Goal: Navigation & Orientation: Find specific page/section

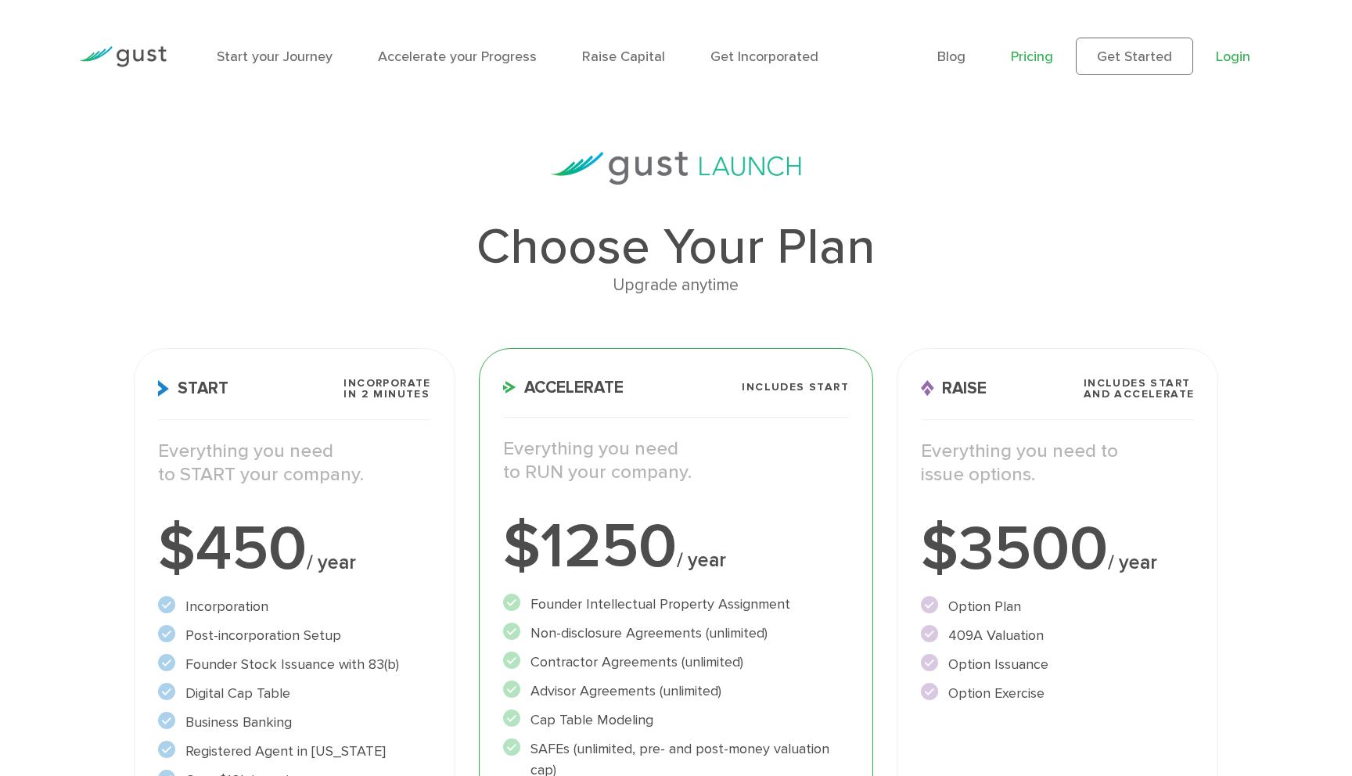
click at [1125, 56] on link "Login" at bounding box center [1233, 57] width 34 height 16
